Goal: Information Seeking & Learning: Learn about a topic

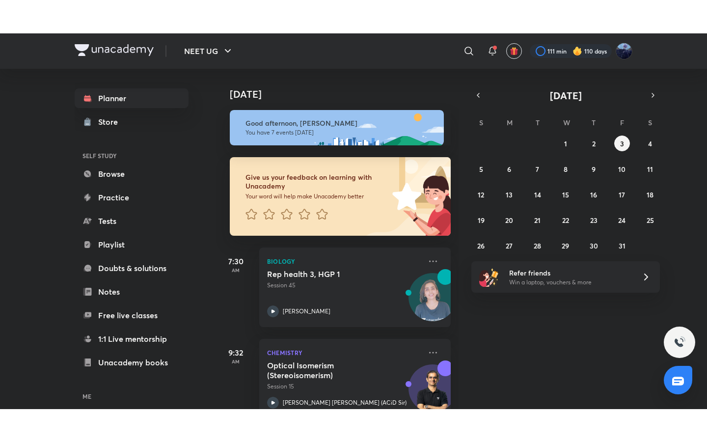
scroll to position [328, 0]
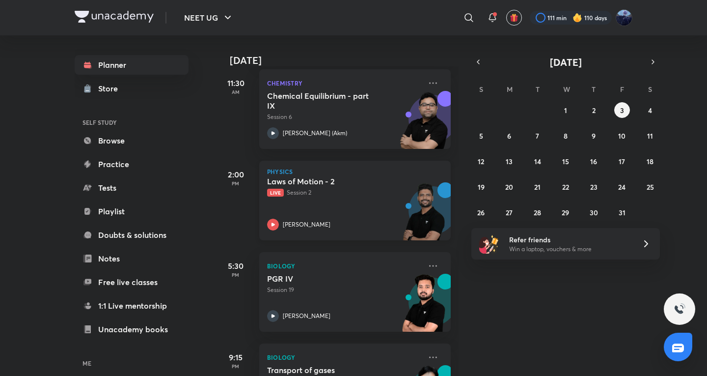
click at [371, 208] on div "Laws of Motion - 2 Live Session 2 Prateek Jain" at bounding box center [344, 203] width 154 height 54
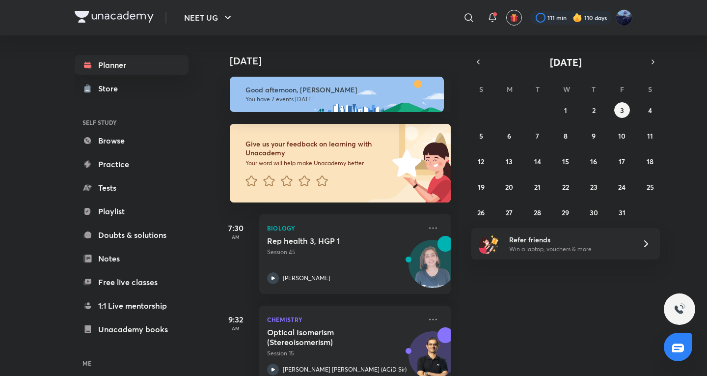
scroll to position [328, 0]
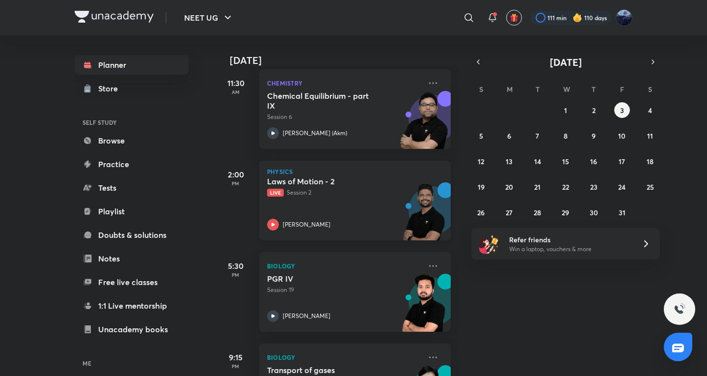
click at [375, 204] on div "Laws of Motion - 2 Live Session 2 Prateek Jain" at bounding box center [344, 203] width 154 height 54
click at [402, 132] on img at bounding box center [424, 125] width 54 height 68
click at [651, 113] on abbr "4" at bounding box center [651, 110] width 4 height 9
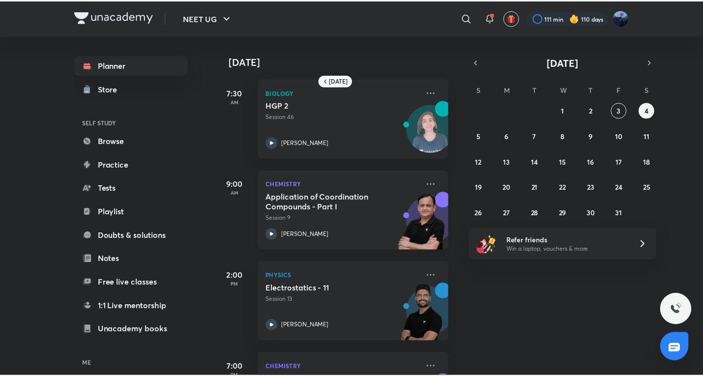
scroll to position [72, 0]
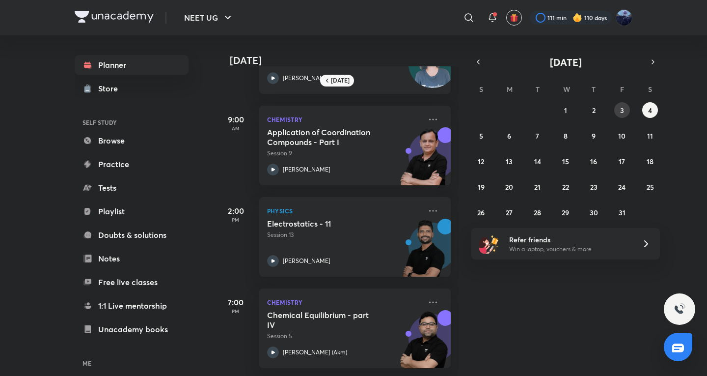
click at [619, 112] on button "3" at bounding box center [623, 110] width 16 height 16
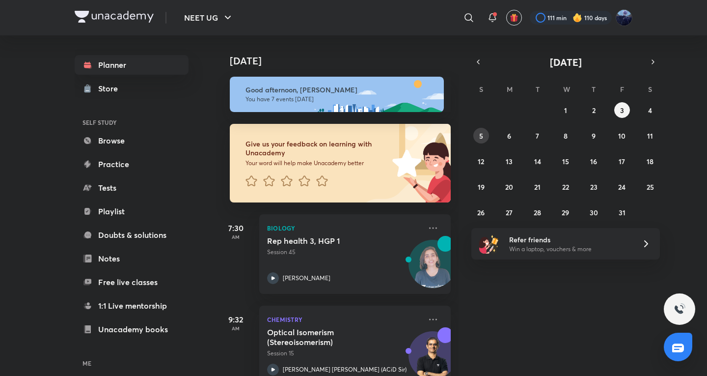
click at [489, 135] on button "5" at bounding box center [482, 136] width 16 height 16
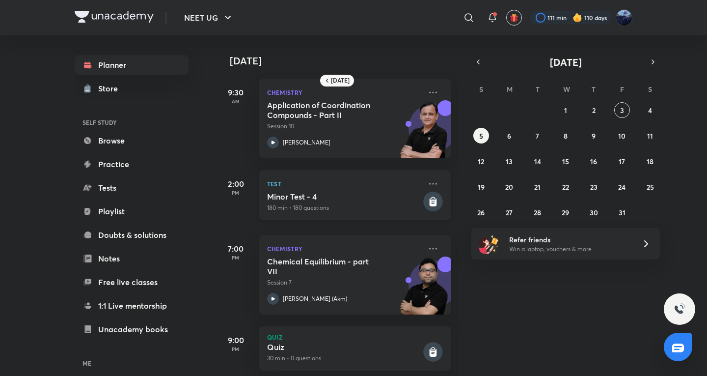
click at [327, 211] on p "180 min • 180 questions" at bounding box center [344, 207] width 154 height 9
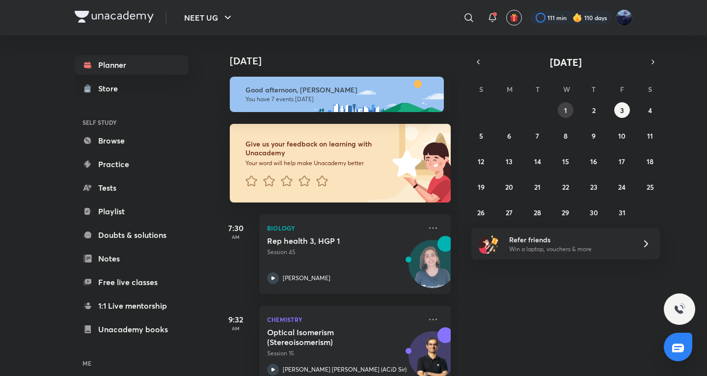
click at [572, 114] on button "1" at bounding box center [566, 110] width 16 height 16
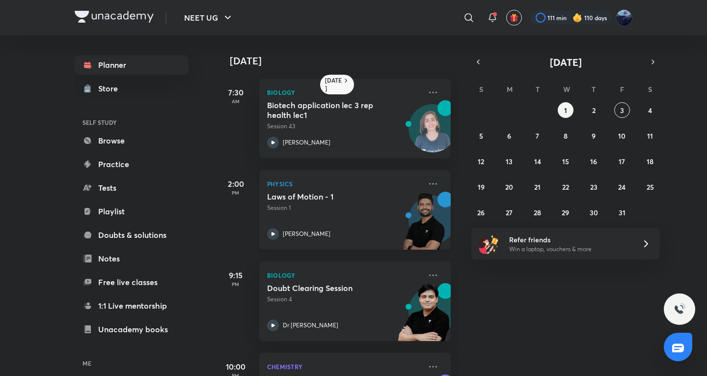
click at [385, 226] on div "Laws of Motion - 1 Session 1 [PERSON_NAME]" at bounding box center [344, 216] width 154 height 48
